Goal: Use online tool/utility: Utilize a website feature to perform a specific function

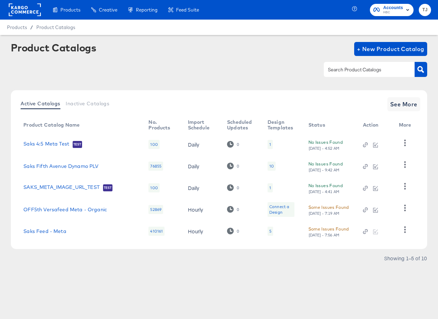
click at [16, 10] on rect at bounding box center [25, 9] width 32 height 13
click at [21, 6] on rect at bounding box center [25, 9] width 32 height 13
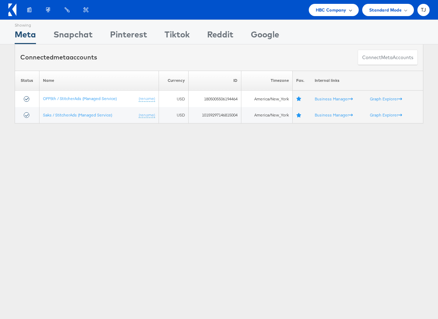
click at [324, 11] on span "HBC Company" at bounding box center [331, 9] width 31 height 7
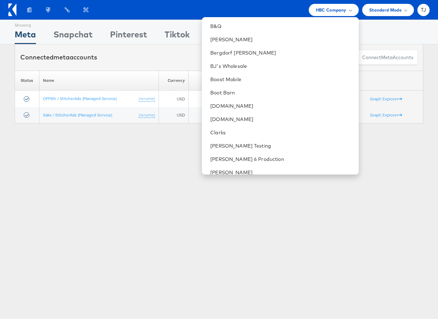
scroll to position [266, 0]
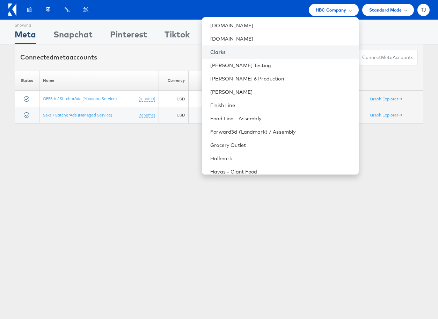
click at [281, 53] on link "Clarks" at bounding box center [281, 52] width 143 height 7
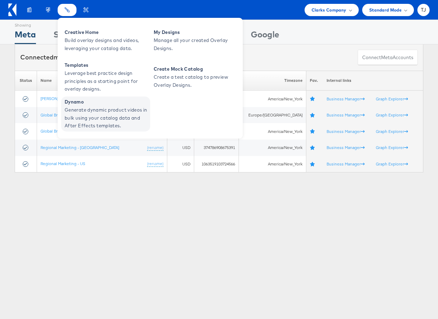
click at [82, 108] on span "Generate dynamic product videos in bulk using your catalog data and After Effec…" at bounding box center [107, 118] width 84 height 24
